Goal: Task Accomplishment & Management: Manage account settings

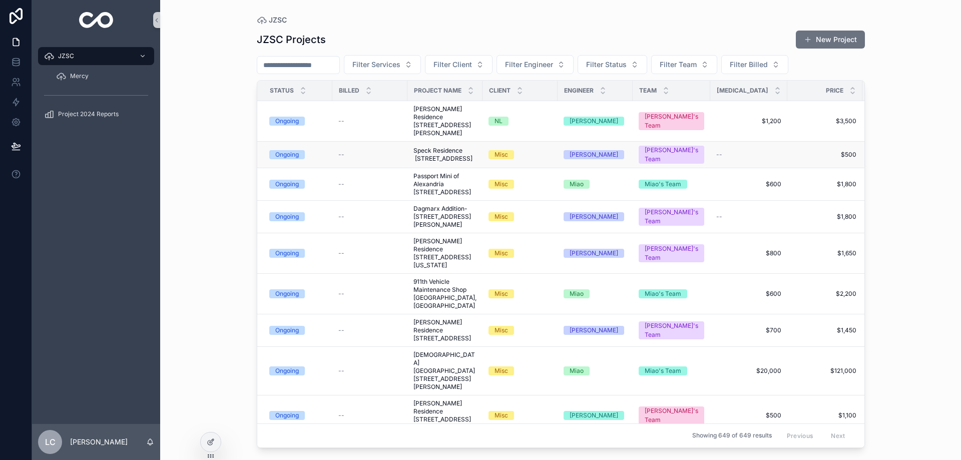
click at [445, 160] on span "Speck Residence [STREET_ADDRESS]" at bounding box center [444, 155] width 63 height 16
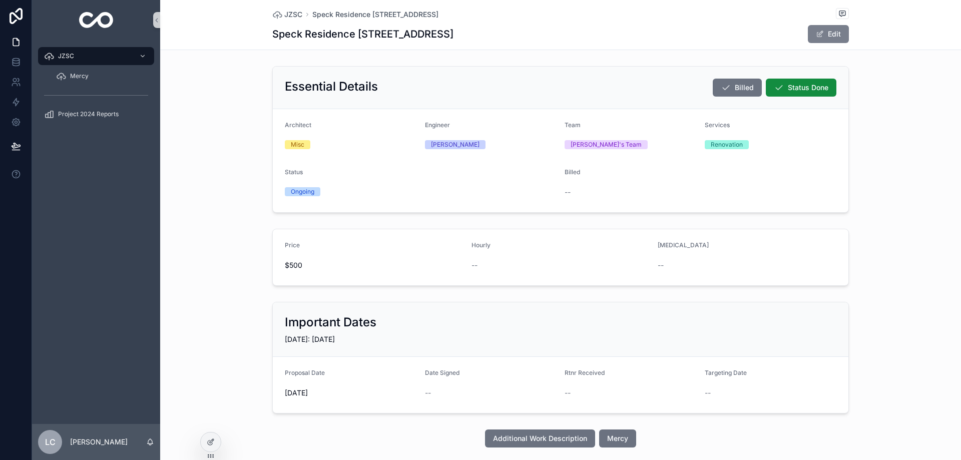
click at [826, 36] on button "Edit" at bounding box center [827, 34] width 41 height 18
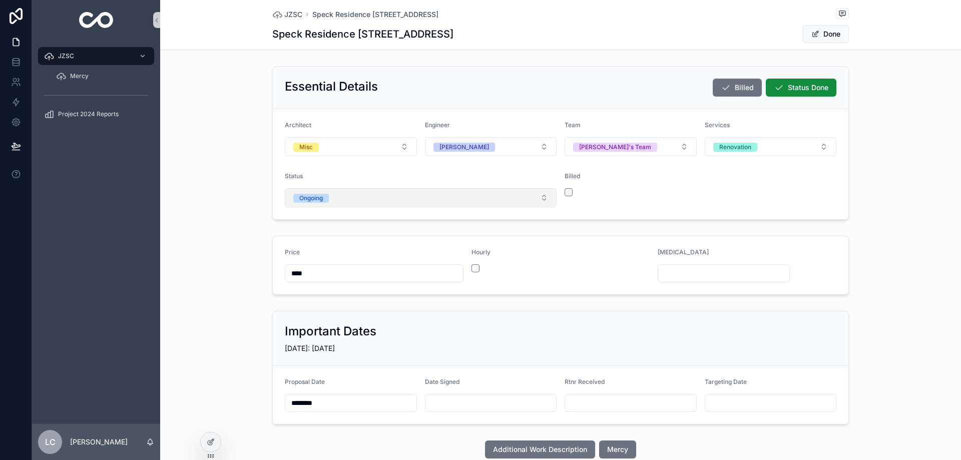
click at [376, 195] on button "Ongoing" at bounding box center [421, 197] width 272 height 19
click at [316, 315] on div "Canceled" at bounding box center [307, 312] width 27 height 9
click at [817, 39] on button "Done" at bounding box center [825, 34] width 46 height 18
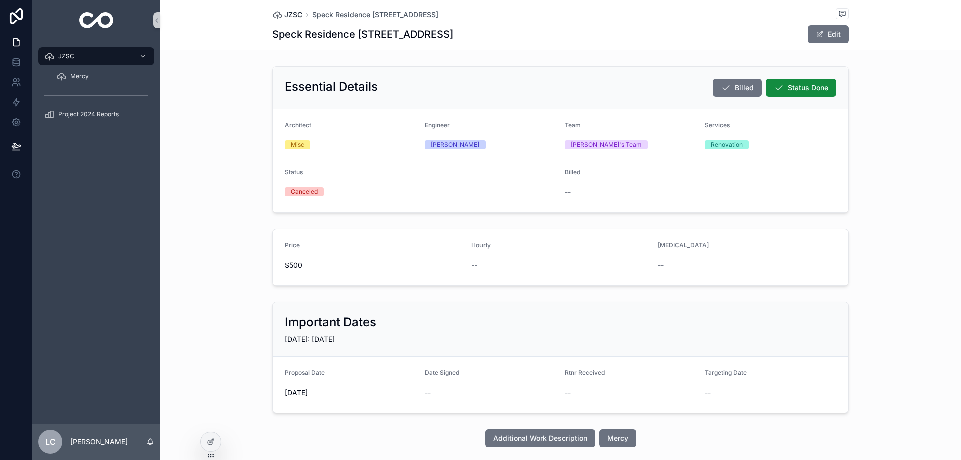
click at [294, 18] on span "JZSC" at bounding box center [293, 15] width 18 height 10
